Goal: Complete application form

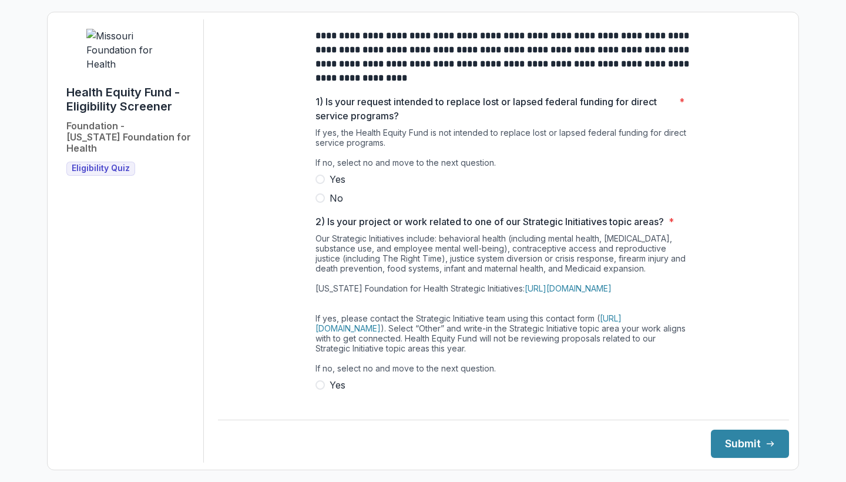
click at [321, 203] on span at bounding box center [319, 197] width 9 height 9
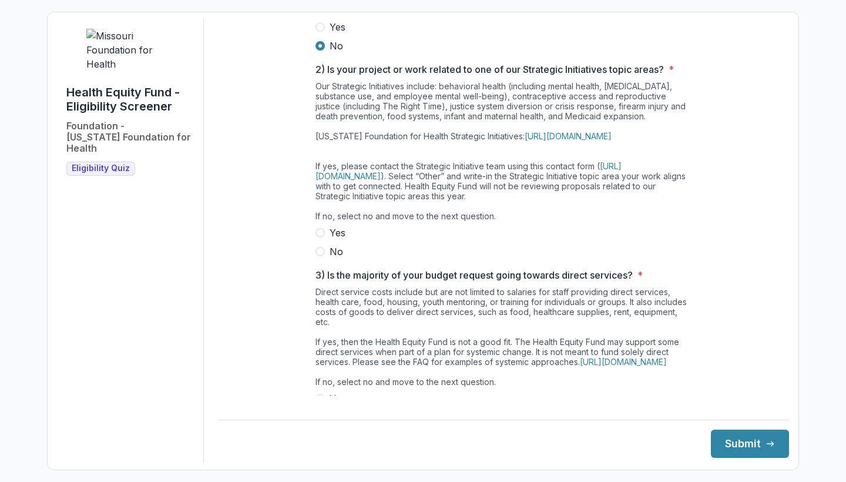
scroll to position [183, 0]
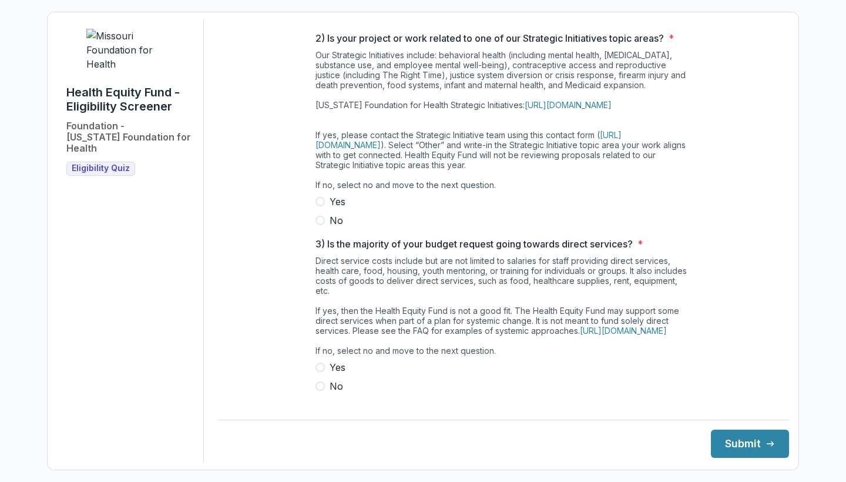
click at [319, 206] on span at bounding box center [319, 201] width 9 height 9
click at [318, 225] on span at bounding box center [319, 220] width 9 height 9
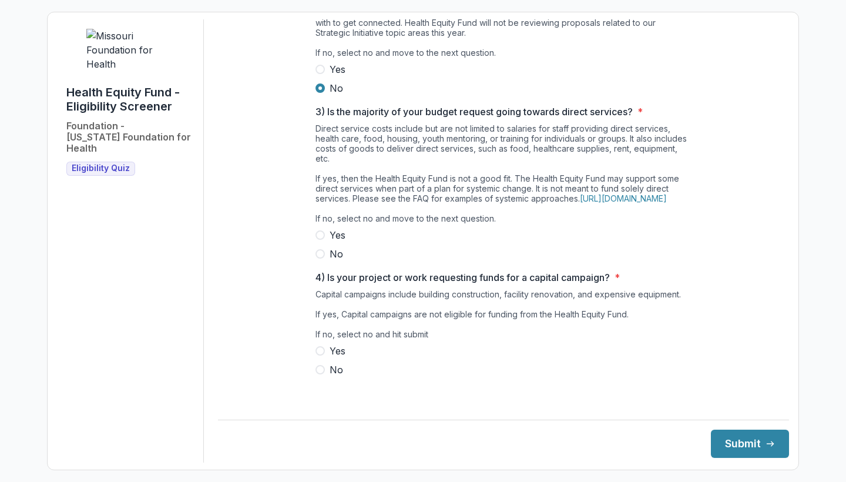
scroll to position [325, 0]
click at [321, 258] on span at bounding box center [319, 253] width 9 height 9
click at [321, 374] on span at bounding box center [319, 369] width 9 height 9
click at [728, 435] on button "Submit" at bounding box center [750, 443] width 78 height 28
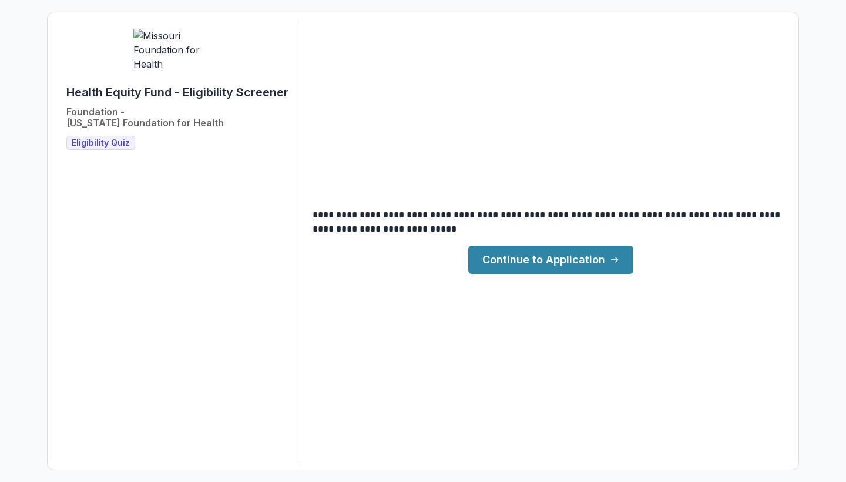
click at [597, 262] on link "Continue to Application" at bounding box center [550, 259] width 165 height 28
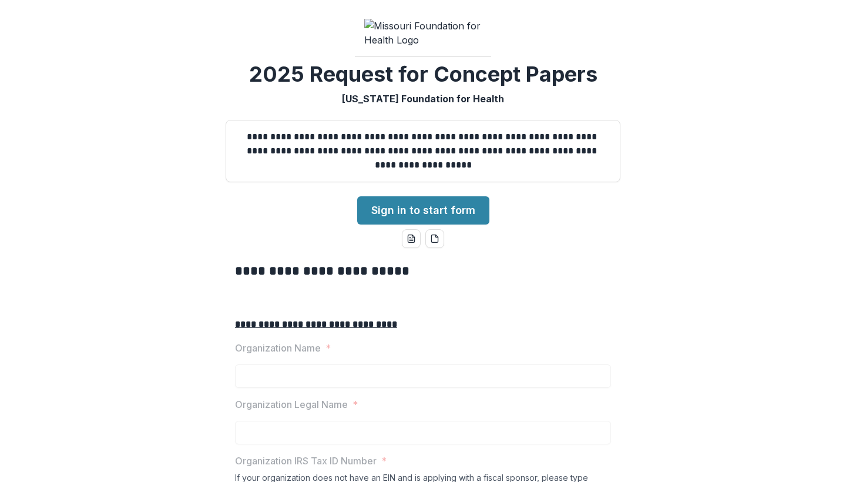
click at [593, 328] on div "**********" at bounding box center [423, 241] width 846 height 482
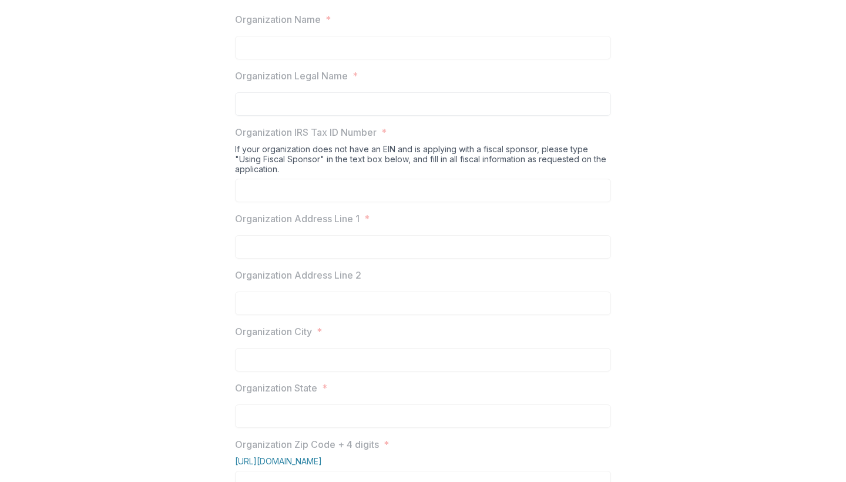
scroll to position [331, 0]
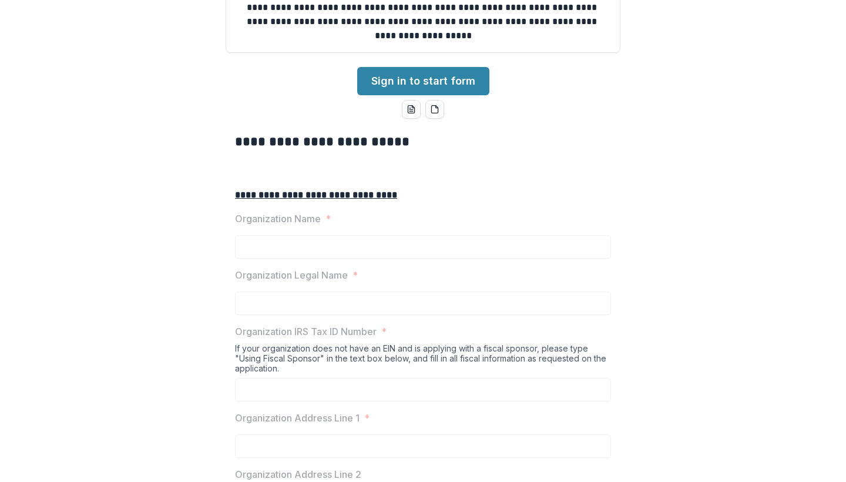
scroll to position [123, 0]
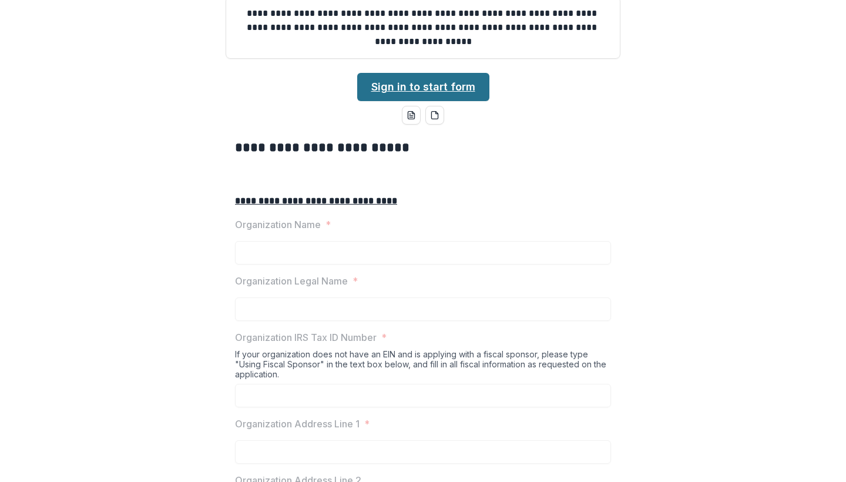
click at [416, 101] on link "Sign in to start form" at bounding box center [423, 87] width 132 height 28
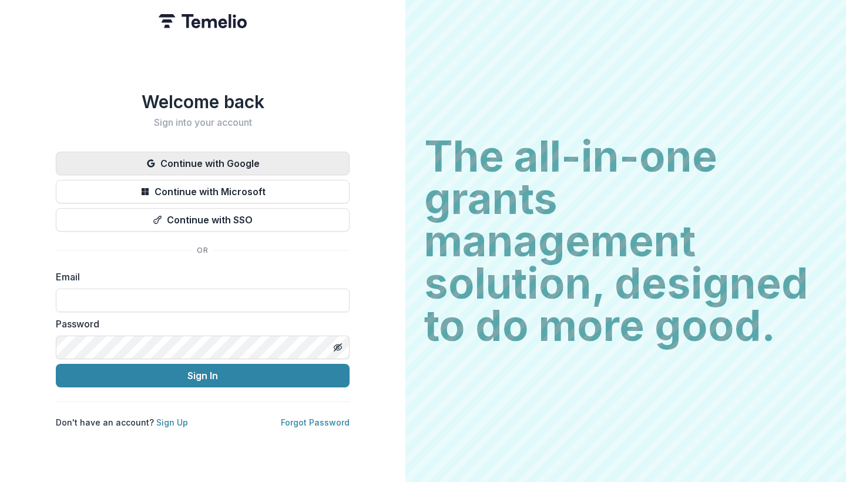
click at [293, 154] on button "Continue with Google" at bounding box center [203, 163] width 294 height 23
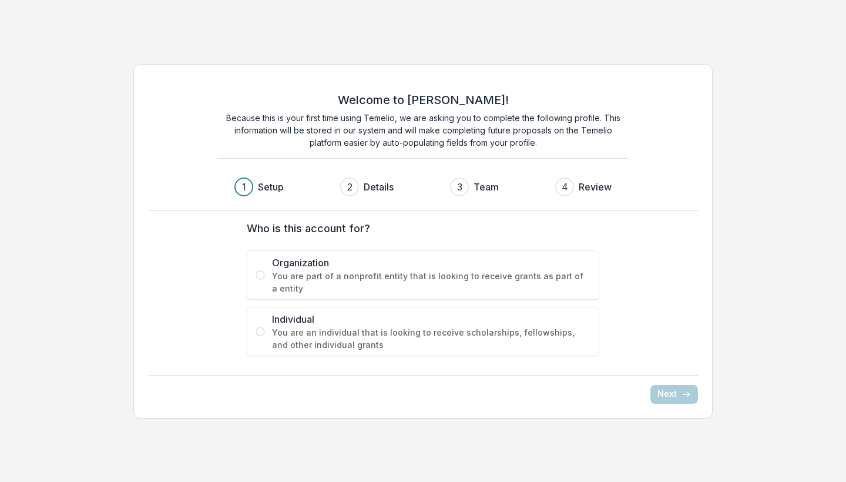
click at [260, 274] on span at bounding box center [259, 274] width 9 height 9
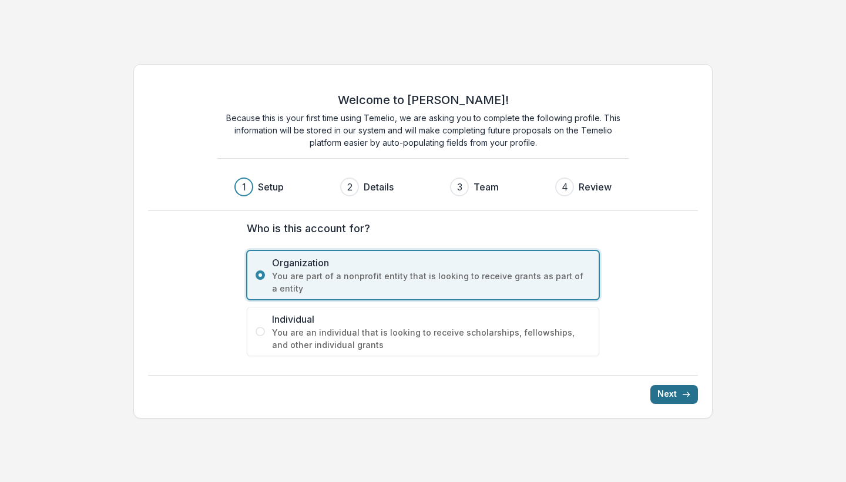
click at [657, 390] on button "Next" at bounding box center [674, 394] width 48 height 19
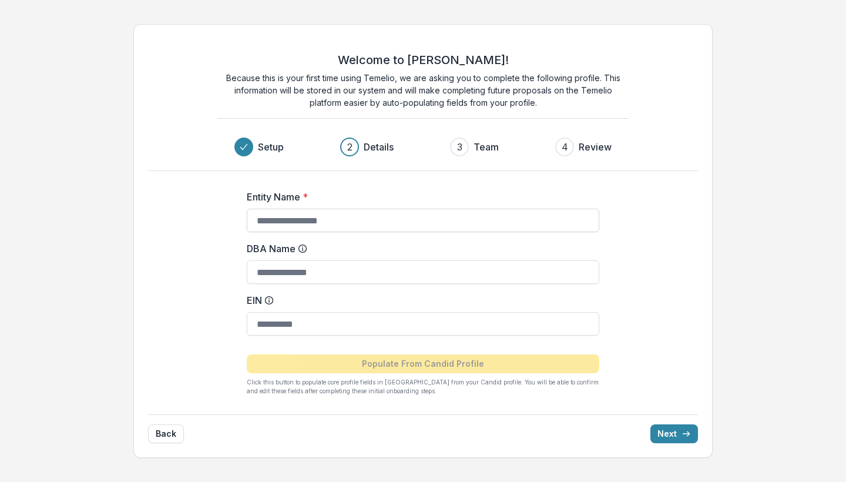
click at [384, 226] on input "Entity Name *" at bounding box center [423, 219] width 352 height 23
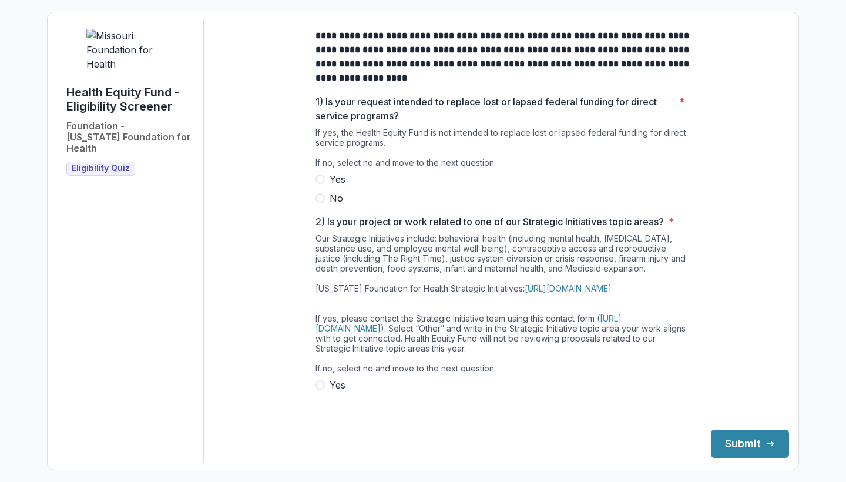
click at [321, 203] on span at bounding box center [319, 197] width 9 height 9
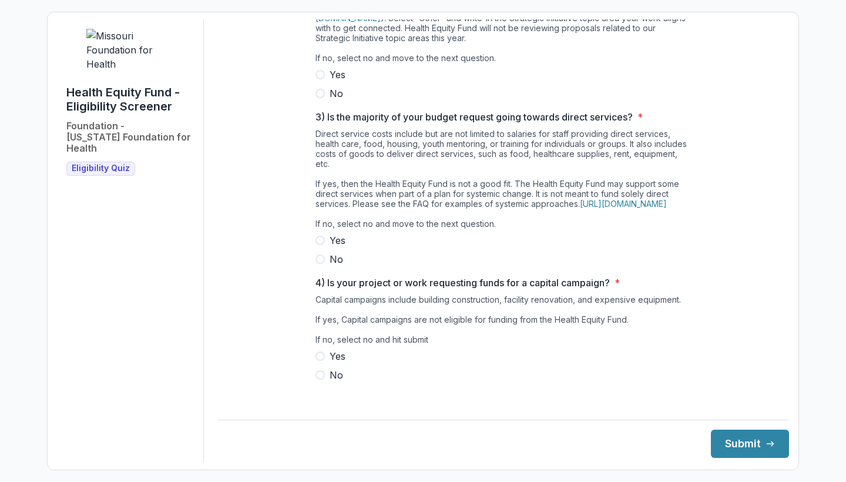
scroll to position [324, 0]
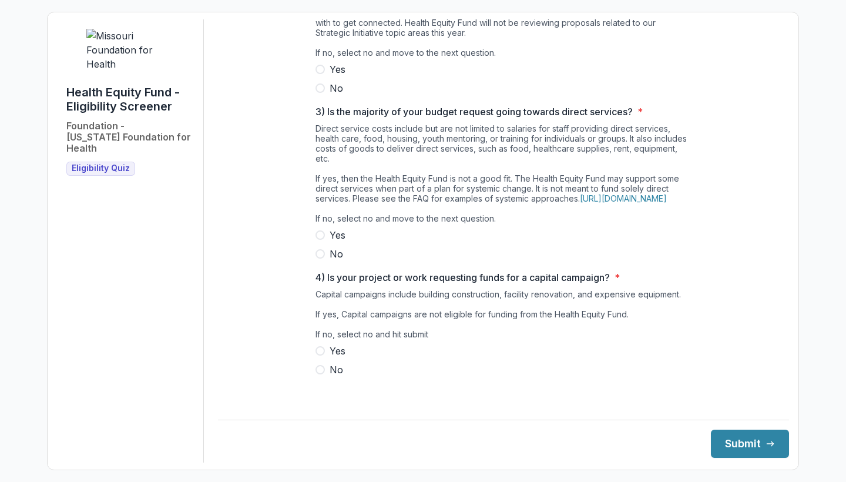
click at [321, 93] on span at bounding box center [319, 87] width 9 height 9
click at [323, 261] on label "No" at bounding box center [503, 254] width 376 height 14
click at [320, 374] on span at bounding box center [319, 369] width 9 height 9
click at [715, 443] on button "Submit" at bounding box center [750, 443] width 78 height 28
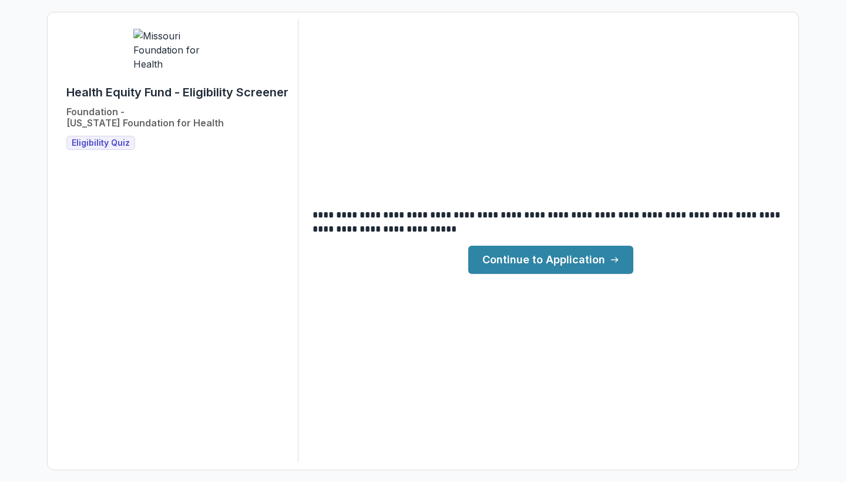
click at [580, 254] on link "Continue to Application" at bounding box center [550, 259] width 165 height 28
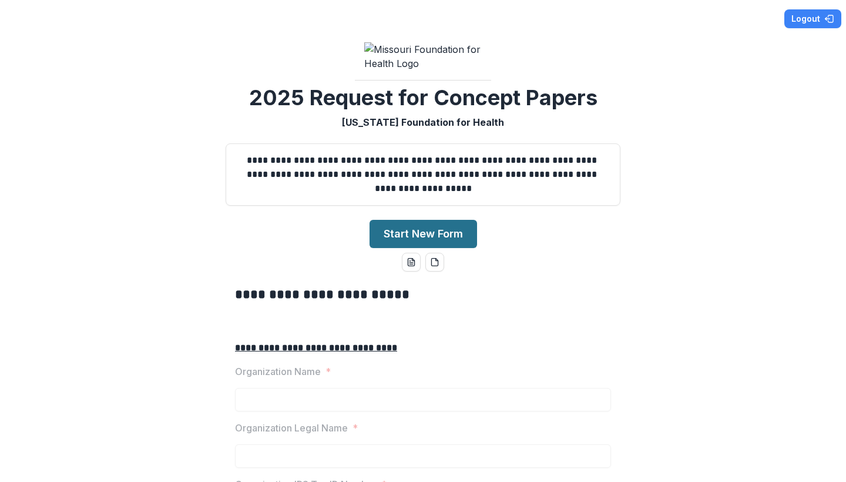
click at [409, 248] on button "Start New Form" at bounding box center [422, 234] width 107 height 28
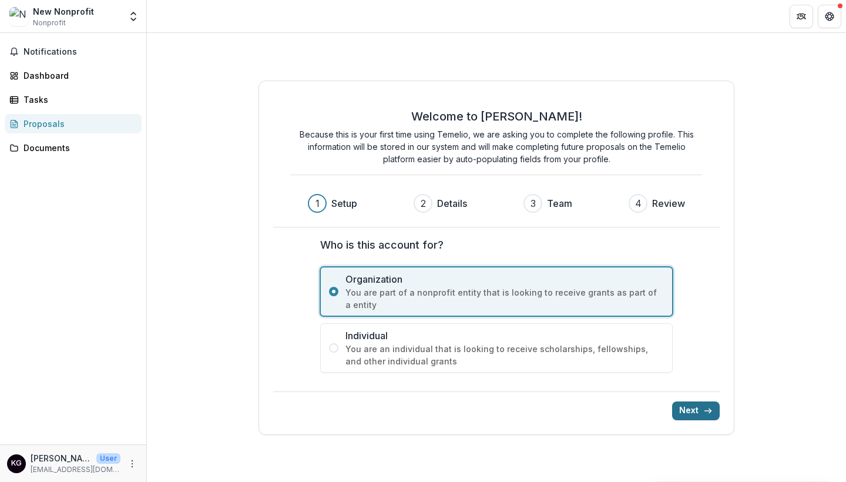
click at [689, 409] on button "Next" at bounding box center [696, 410] width 48 height 19
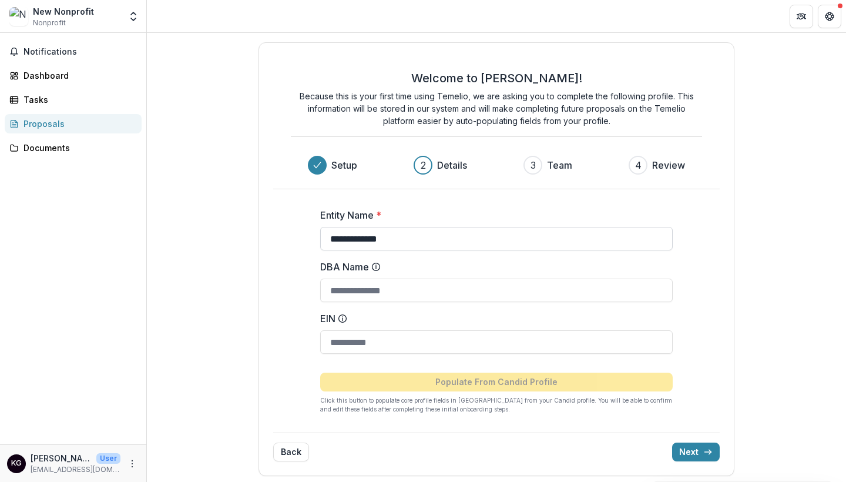
click at [484, 243] on input "**********" at bounding box center [496, 238] width 352 height 23
type input "*"
type input "**********"
